Goal: Information Seeking & Learning: Learn about a topic

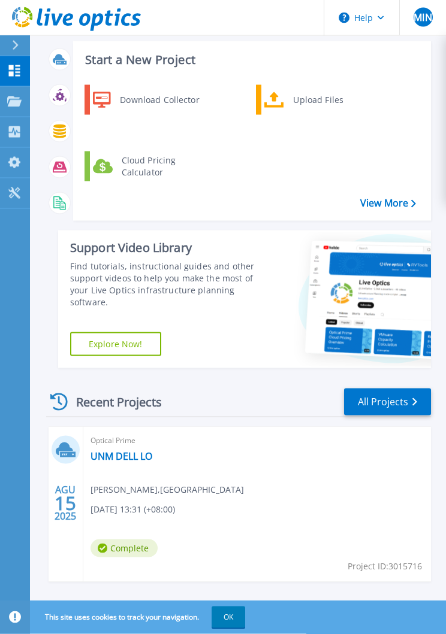
click at [244, 492] on span "[PERSON_NAME] , [GEOGRAPHIC_DATA]" at bounding box center [166, 489] width 153 height 13
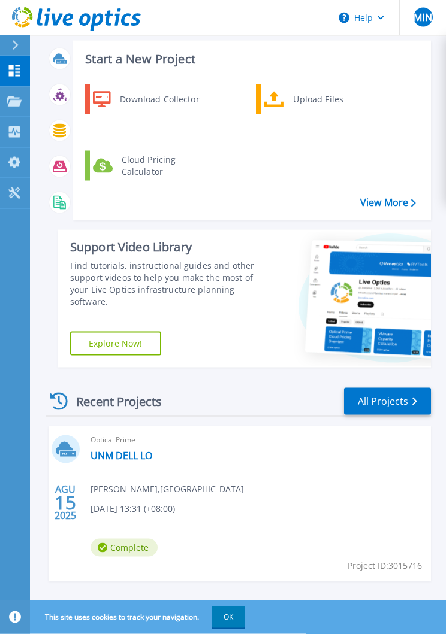
scroll to position [23, 0]
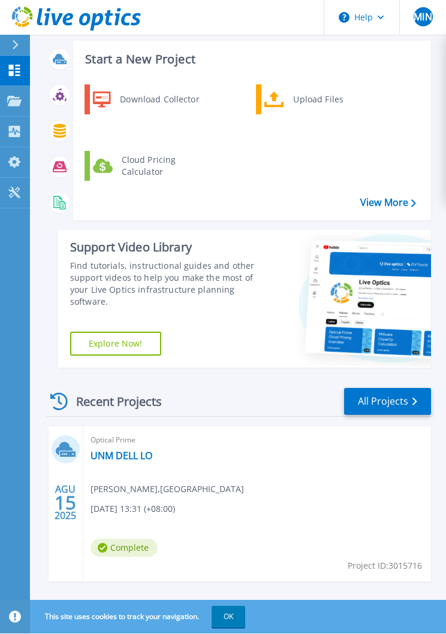
click at [134, 461] on link "UNM DELL LO" at bounding box center [121, 456] width 62 height 12
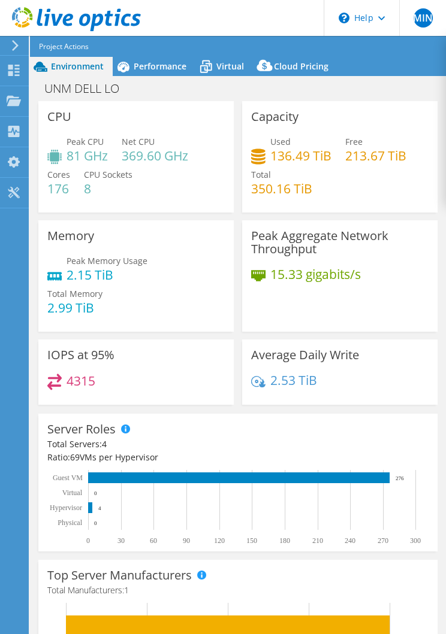
select select "USD"
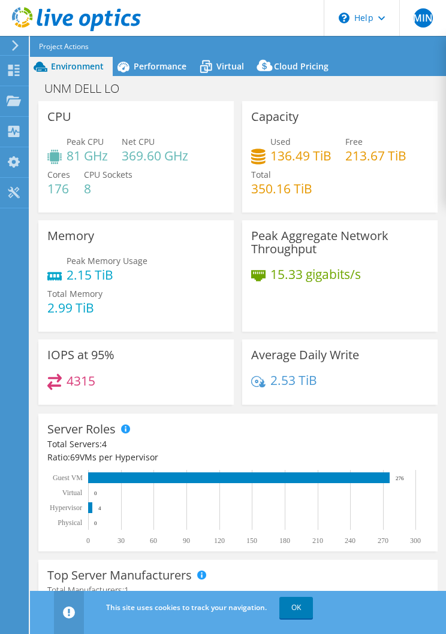
click at [151, 54] on div "Project Actions Project Actions Reports Share Export vSAN ReadyNode Sizer" at bounding box center [244, 46] width 428 height 21
click at [166, 68] on span "Performance" at bounding box center [160, 65] width 53 height 11
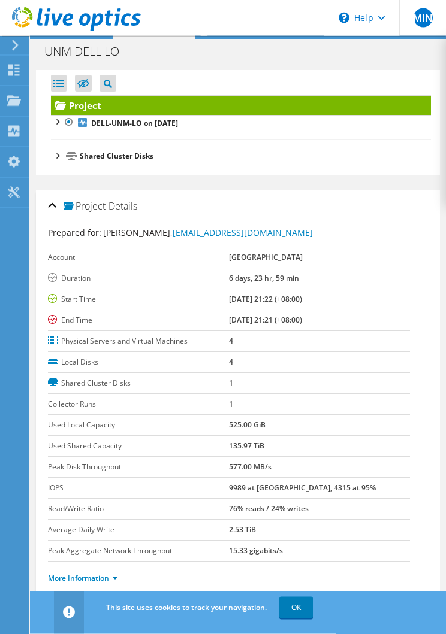
scroll to position [48, 0]
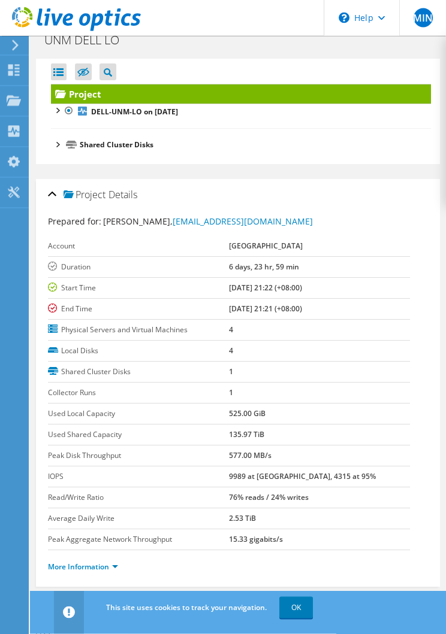
click at [146, 602] on li "Servers" at bounding box center [129, 612] width 60 height 20
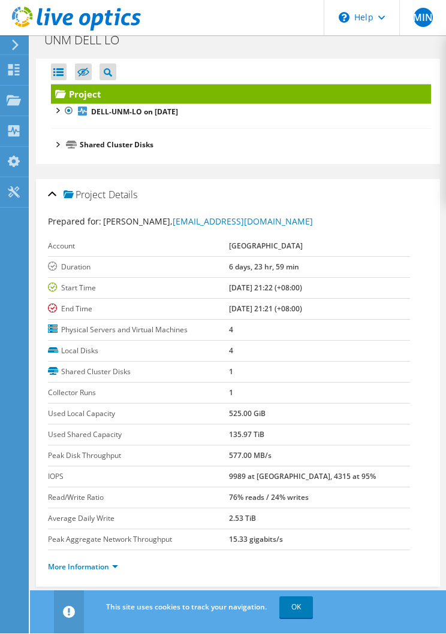
click at [81, 596] on div "Project Details Prepared for: [PERSON_NAME], [EMAIL_ADDRESS][DOMAIN_NAME] Accou…" at bounding box center [238, 551] width 416 height 743
click at [72, 606] on span "Graphs" at bounding box center [65, 612] width 47 height 12
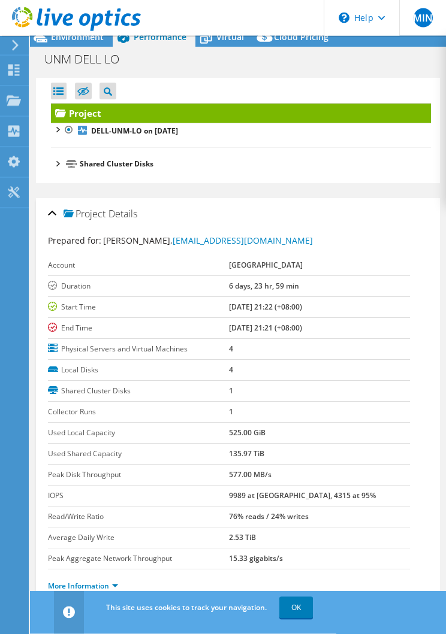
scroll to position [48, 0]
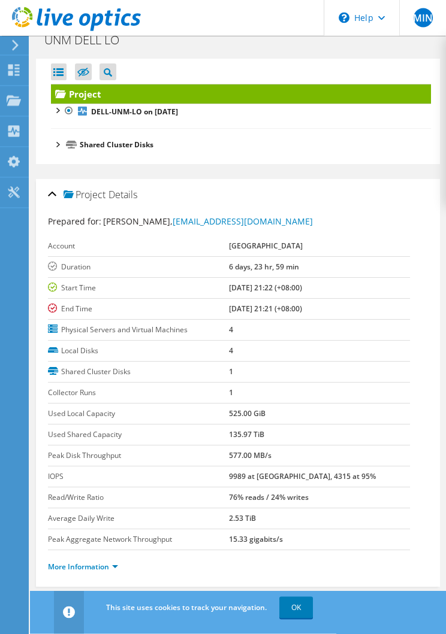
click at [108, 572] on link "More Information" at bounding box center [83, 567] width 70 height 10
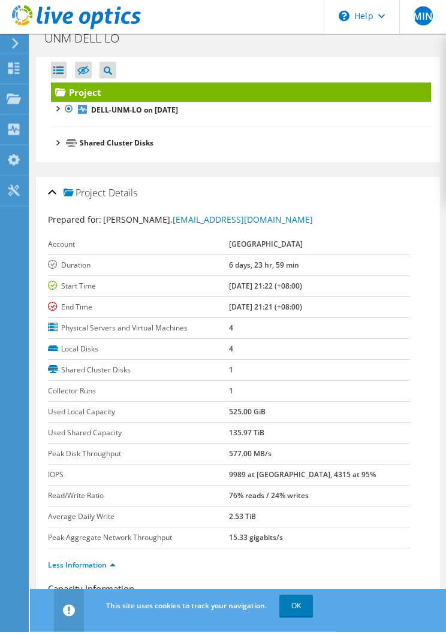
scroll to position [0, 0]
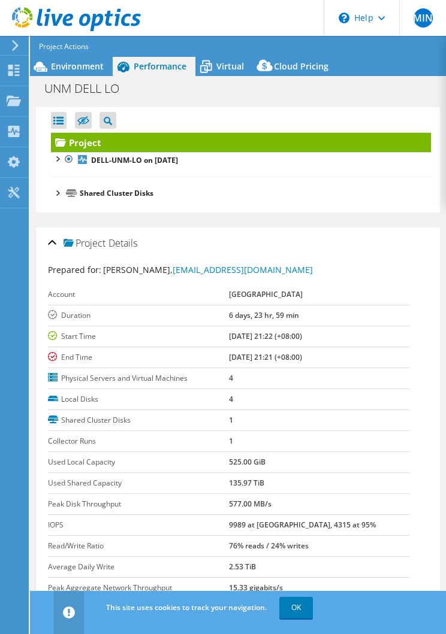
click at [229, 68] on span "Virtual" at bounding box center [230, 65] width 28 height 11
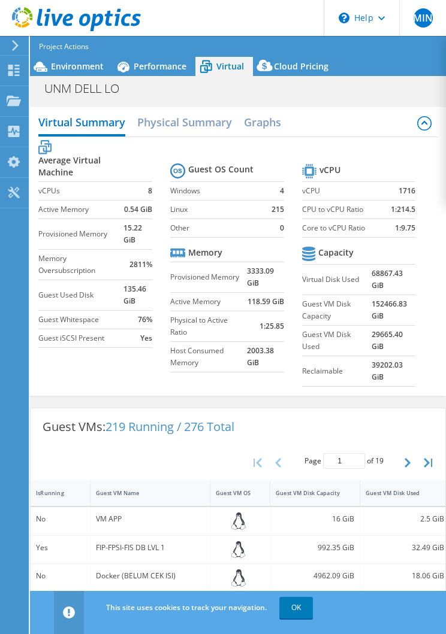
click at [222, 121] on h2 "Physical Summary" at bounding box center [184, 122] width 95 height 24
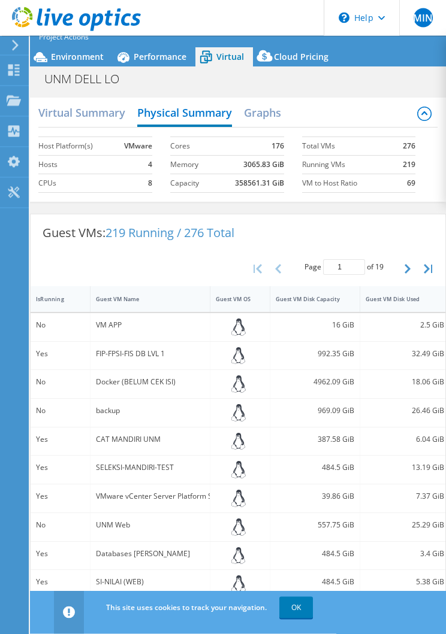
scroll to position [10, 0]
click at [290, 44] on div "Project Actions Project Actions Reports Share Export vSAN ReadyNode Sizer" at bounding box center [244, 36] width 428 height 21
click at [293, 56] on span "Cloud Pricing" at bounding box center [301, 56] width 54 height 11
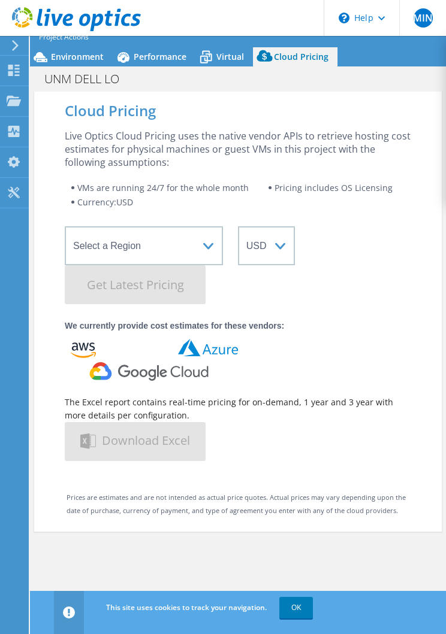
click at [227, 53] on span "Virtual" at bounding box center [230, 56] width 28 height 11
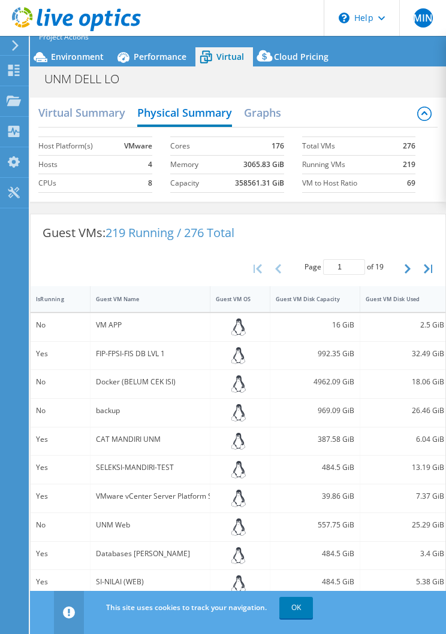
click at [286, 46] on div "Project Actions Project Actions Reports Share Export vSAN ReadyNode Sizer" at bounding box center [244, 36] width 428 height 21
click at [165, 62] on span "Performance" at bounding box center [160, 56] width 53 height 11
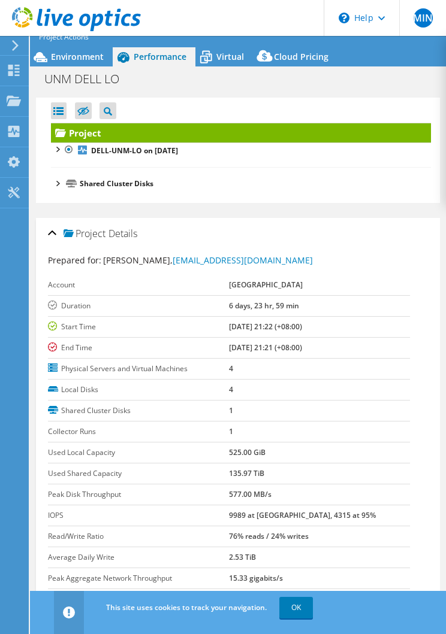
click at [59, 155] on link "DELL-UNM-LO on [DATE]" at bounding box center [241, 151] width 380 height 16
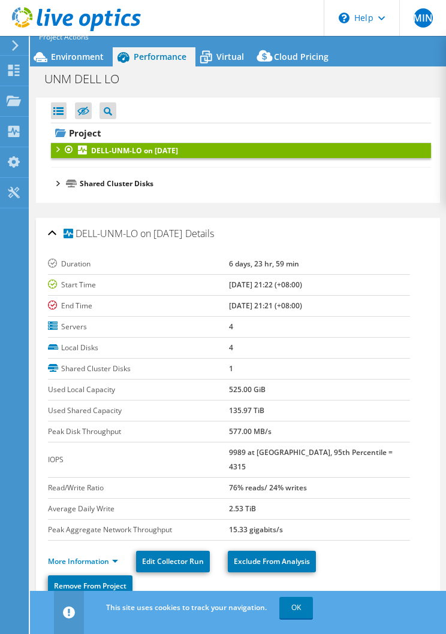
click at [98, 132] on link "Project" at bounding box center [241, 132] width 380 height 19
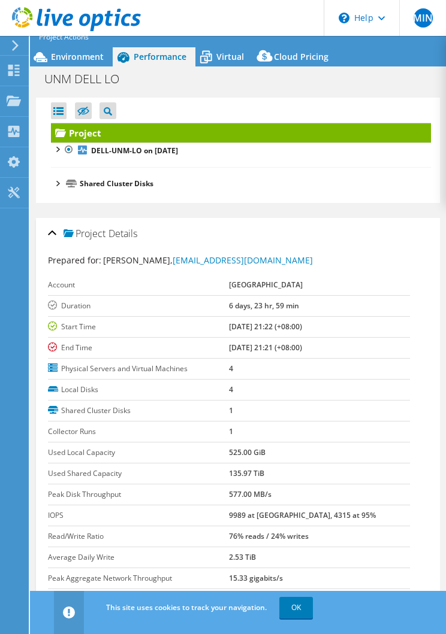
click at [64, 187] on li "Shared Cluster Disks VxRail-Virtual-SAN-Datastore-a630c628-26e7-48dc-81 VxRail-…" at bounding box center [241, 184] width 380 height 14
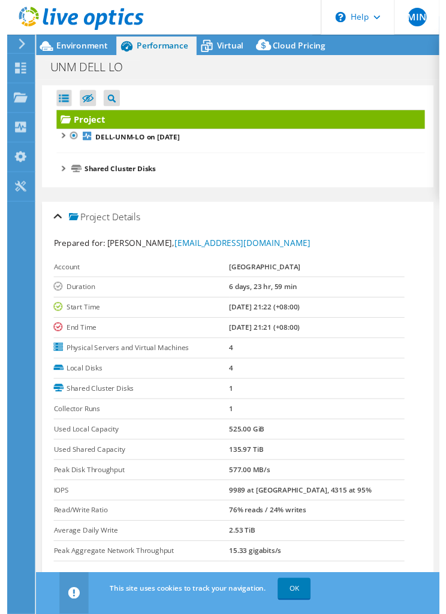
scroll to position [0, 0]
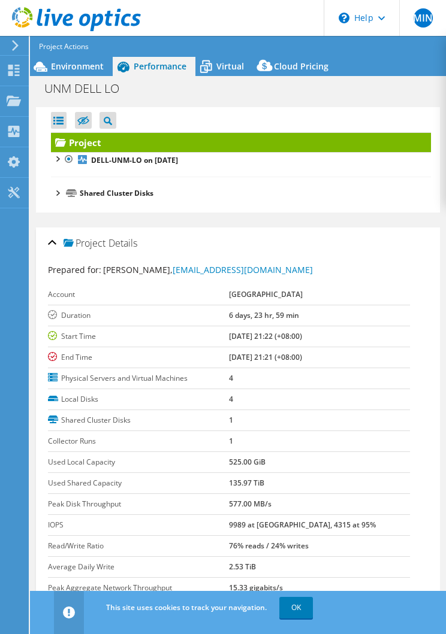
click at [92, 74] on div "Environment" at bounding box center [71, 66] width 83 height 19
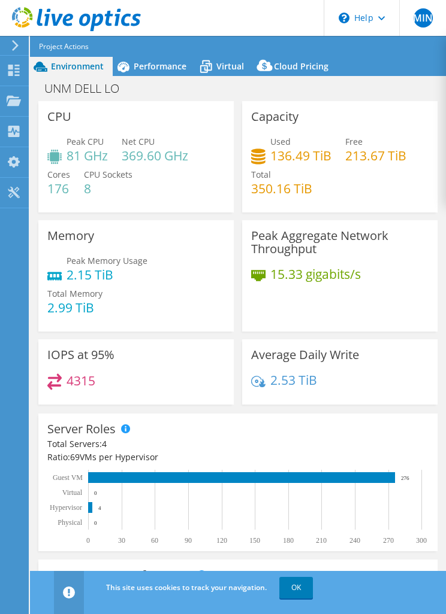
click at [170, 67] on span "Performance" at bounding box center [160, 65] width 53 height 11
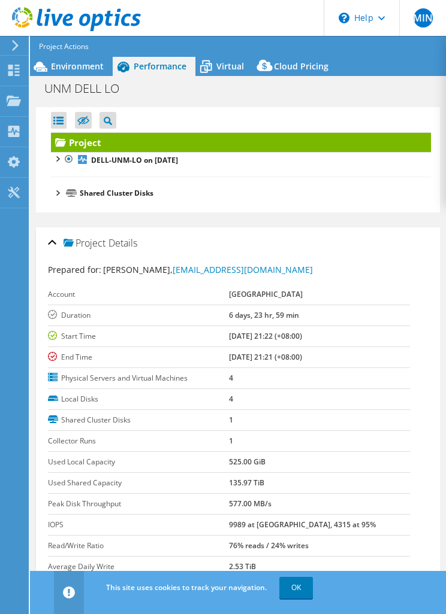
click at [227, 69] on span "Virtual" at bounding box center [230, 65] width 28 height 11
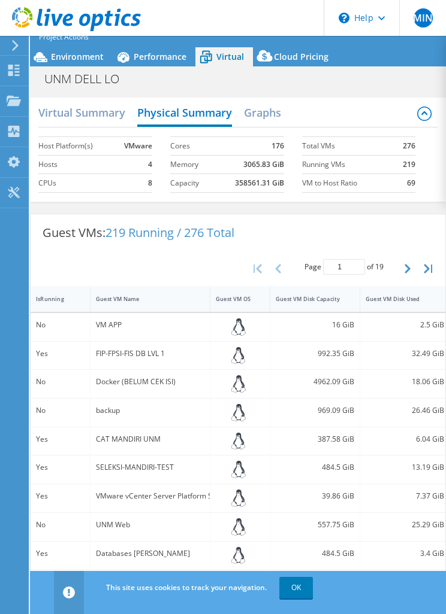
scroll to position [13, 0]
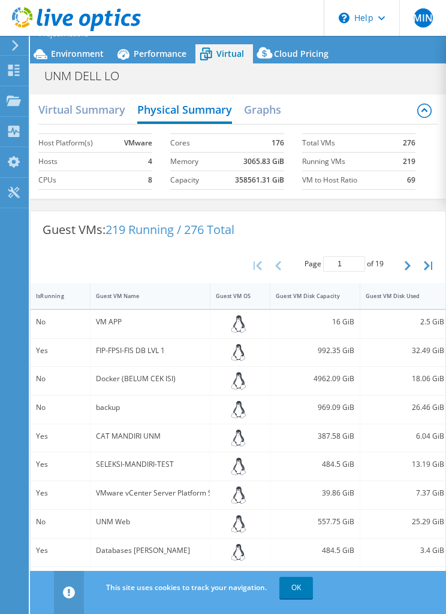
click at [92, 43] on div "Project Actions Project Actions Reports Share Export vSAN ReadyNode Sizer" at bounding box center [244, 33] width 428 height 21
click at [87, 44] on div "Project Actions Project Actions Reports Share Export vSAN ReadyNode Sizer" at bounding box center [244, 33] width 428 height 21
click at [86, 56] on span "Environment" at bounding box center [77, 53] width 53 height 11
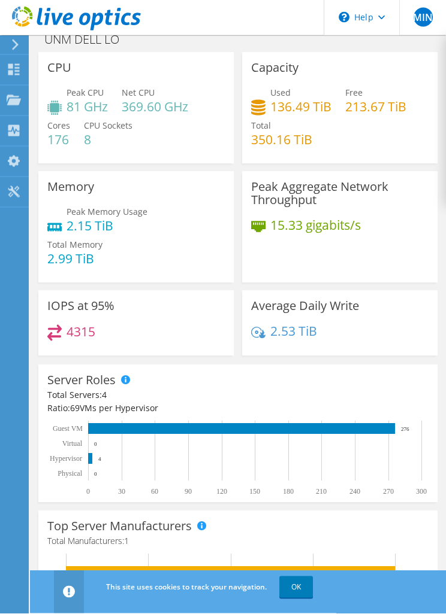
scroll to position [0, 0]
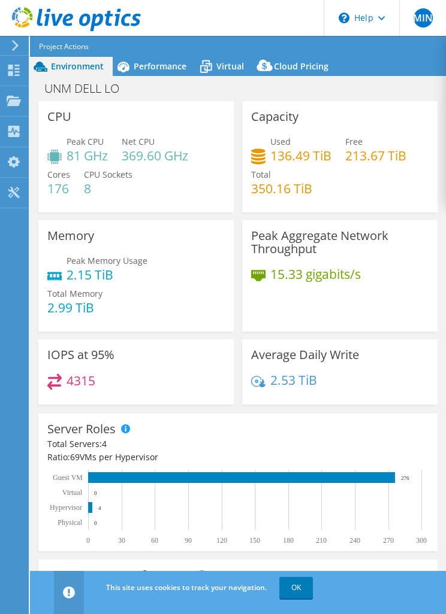
click at [160, 68] on span "Performance" at bounding box center [160, 65] width 53 height 11
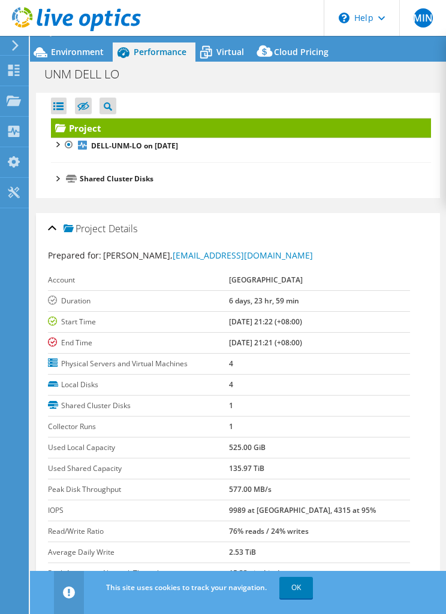
scroll to position [48, 0]
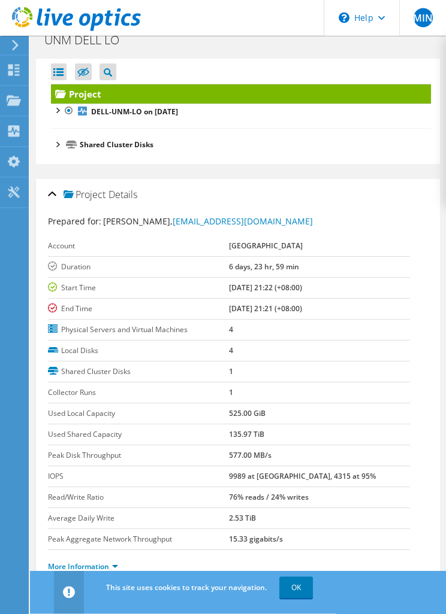
click at [100, 569] on link "More Information" at bounding box center [83, 567] width 70 height 10
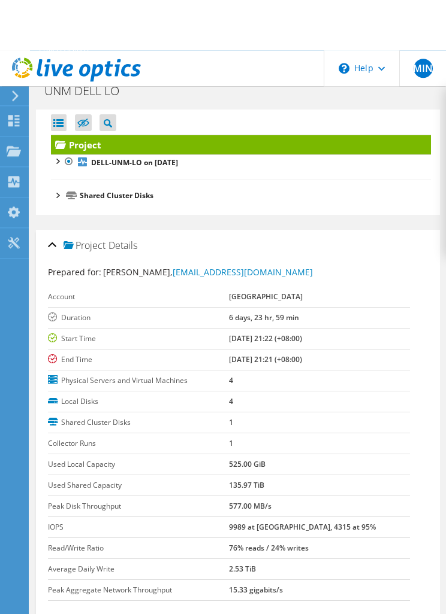
scroll to position [0, 0]
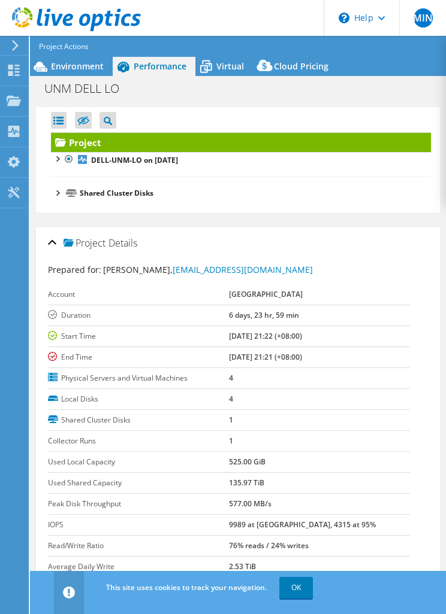
click at [238, 65] on span "Virtual" at bounding box center [230, 65] width 28 height 11
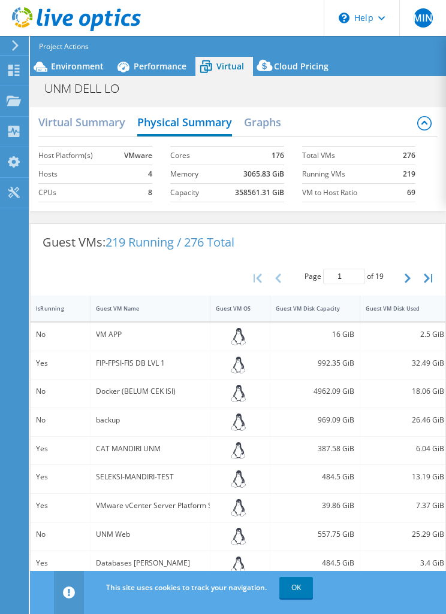
click at [299, 56] on div "Project Actions Project Actions Reports Share Export vSAN ReadyNode Sizer" at bounding box center [244, 46] width 428 height 21
click at [305, 55] on div "Project Actions Project Actions Reports Share Export vSAN ReadyNode Sizer" at bounding box center [244, 46] width 428 height 21
click at [305, 56] on div "Project Actions Project Actions Reports Share Export vSAN ReadyNode Sizer" at bounding box center [244, 46] width 428 height 21
click at [298, 55] on div "Project Actions Project Actions Reports Share Export vSAN ReadyNode Sizer" at bounding box center [244, 46] width 428 height 21
click at [303, 71] on span "Cloud Pricing" at bounding box center [301, 65] width 54 height 11
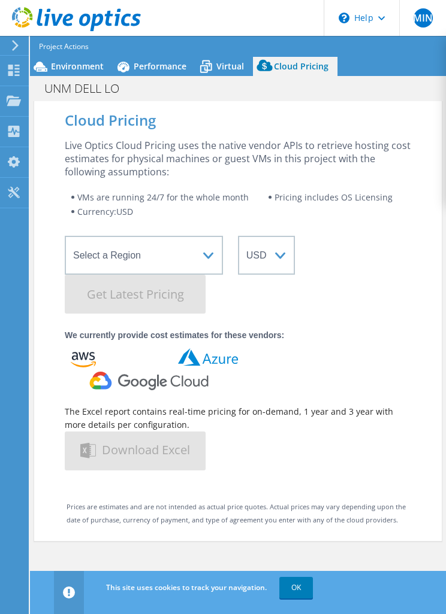
click at [229, 62] on span "Virtual" at bounding box center [230, 65] width 28 height 11
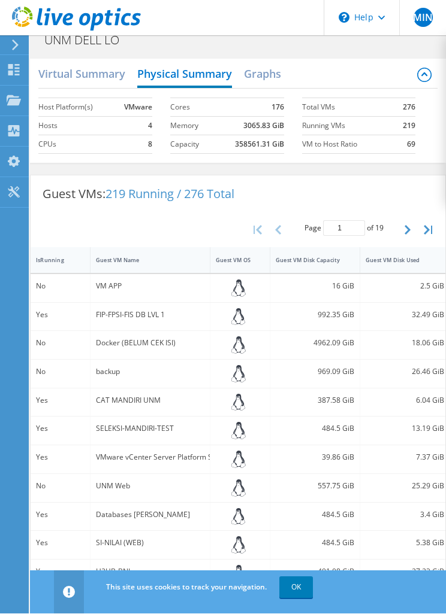
scroll to position [48, 0]
